Goal: Information Seeking & Learning: Learn about a topic

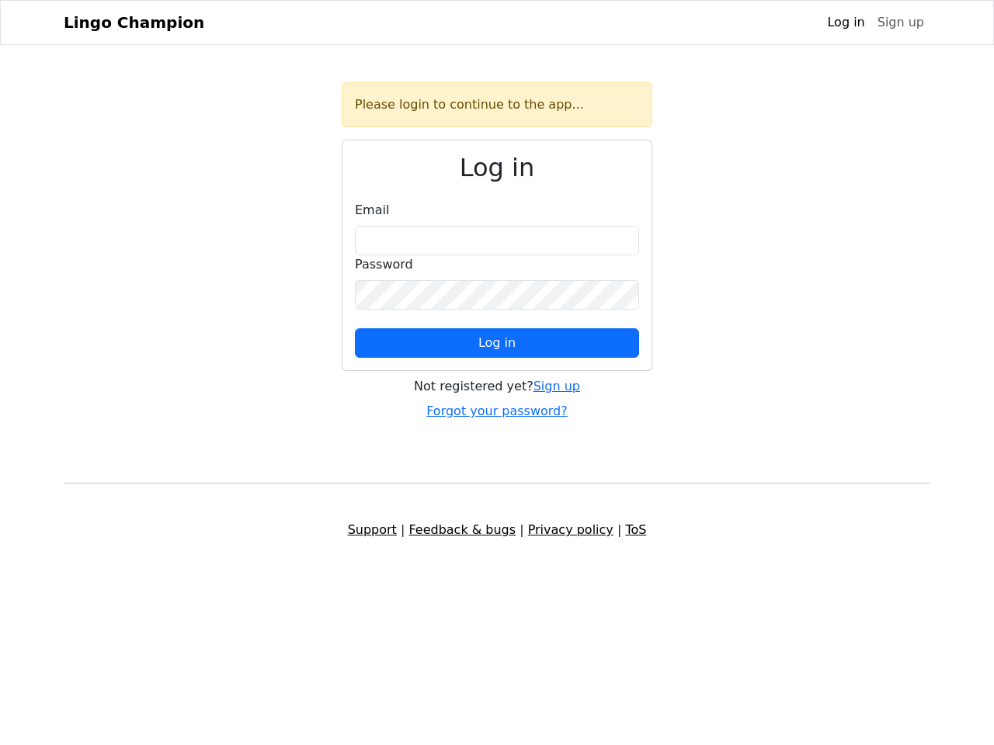
click at [497, 343] on span "Log in" at bounding box center [496, 342] width 37 height 15
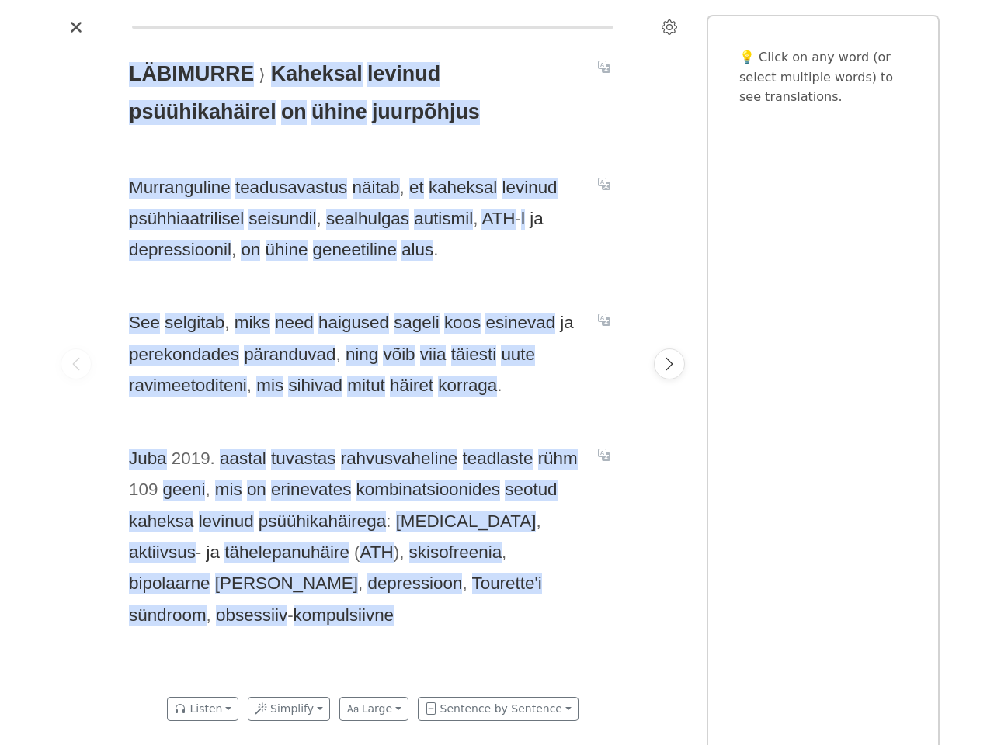
click at [497, 373] on span "See selgitab , miks need haigused sageli koos esinevad ja perekondades päranduv…" at bounding box center [354, 354] width 450 height 94
click at [669, 27] on icon "Settings" at bounding box center [669, 27] width 16 height 16
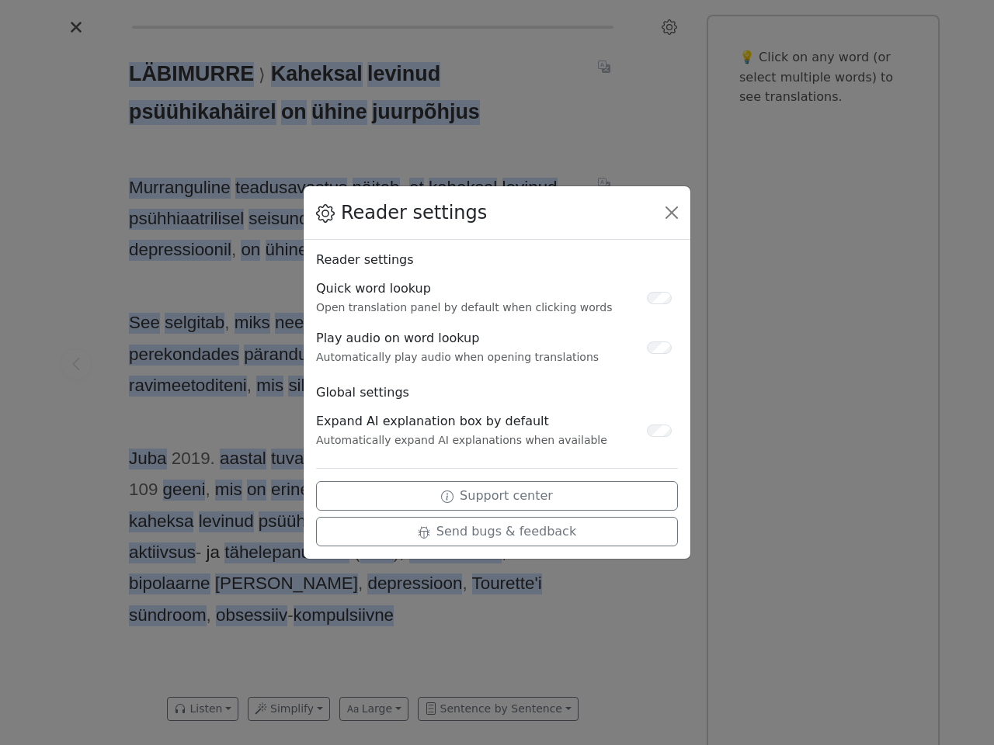
click at [76, 364] on div "Reader settings Reader settings Quick word lookup Open translation panel by def…" at bounding box center [497, 372] width 994 height 745
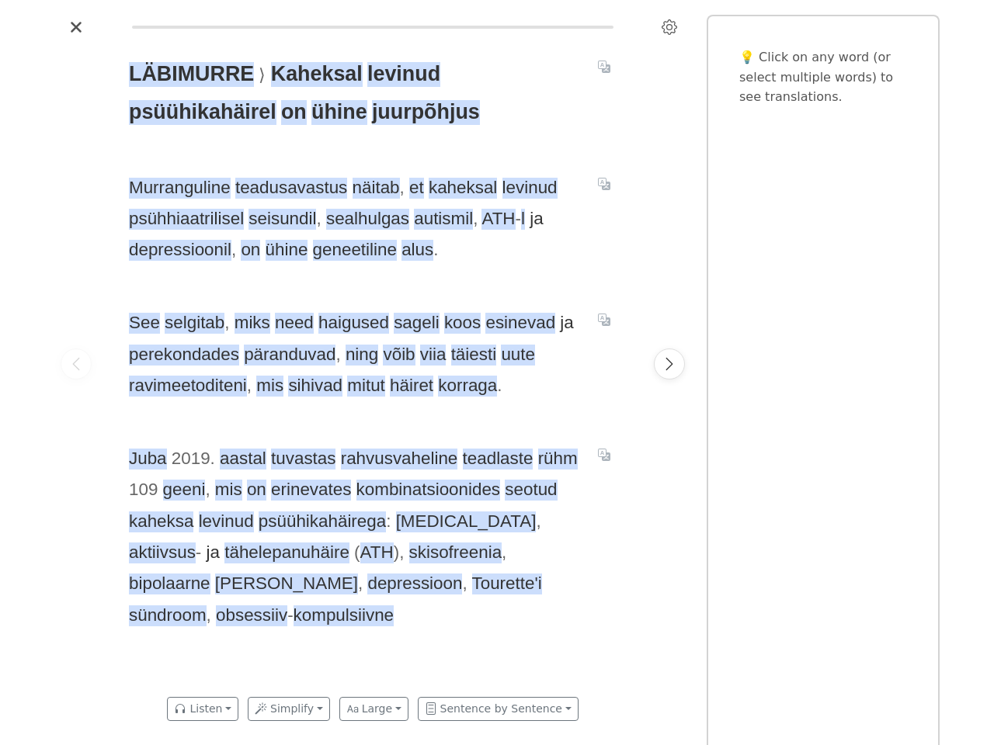
click at [188, 75] on span "LÄBIMURRE" at bounding box center [191, 74] width 125 height 25
click at [307, 75] on span "Kaheksal" at bounding box center [317, 74] width 92 height 25
